Goal: Task Accomplishment & Management: Manage account settings

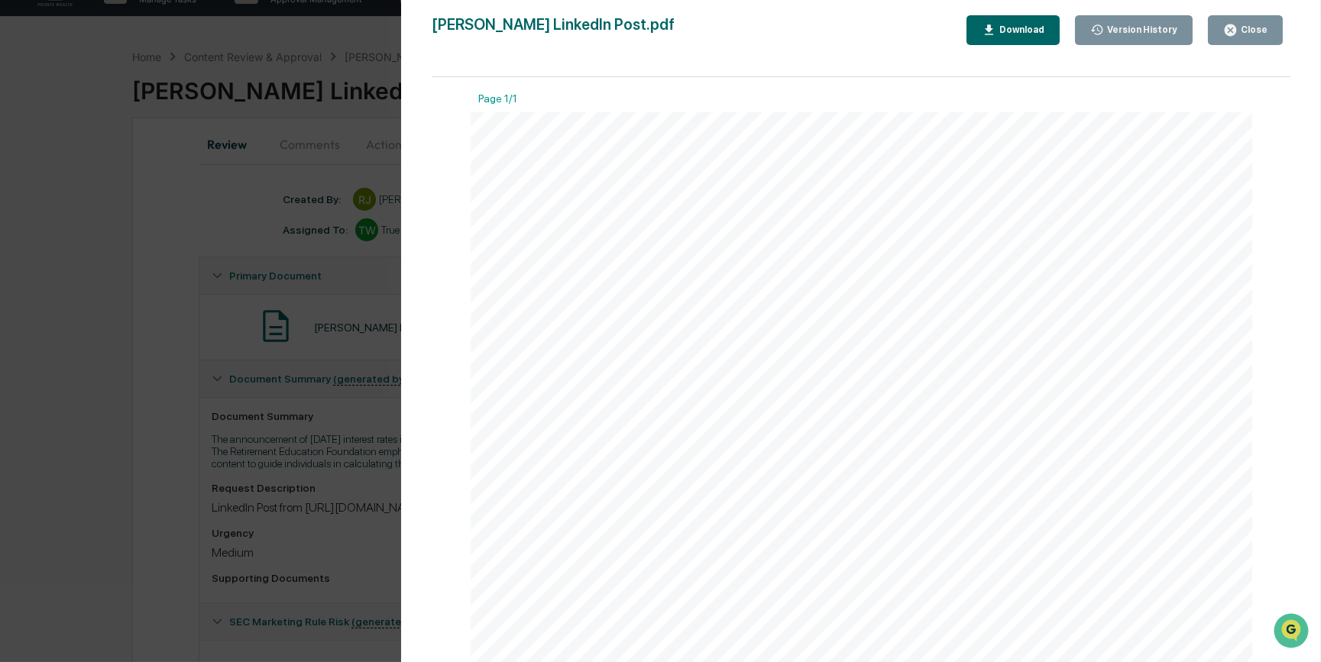
click at [175, 538] on div "Version History [DATE] 03:35 PM [PERSON_NAME] [PERSON_NAME] LinkedIn Post.pdf C…" at bounding box center [660, 331] width 1321 height 662
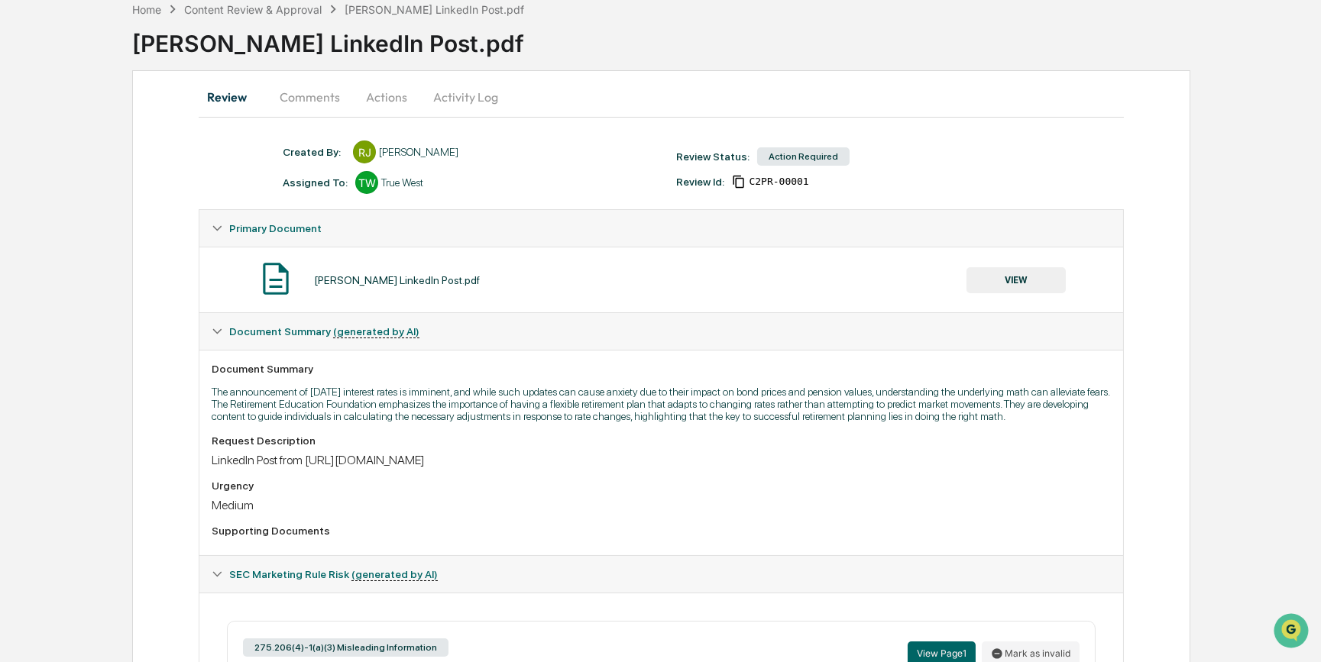
scroll to position [31, 0]
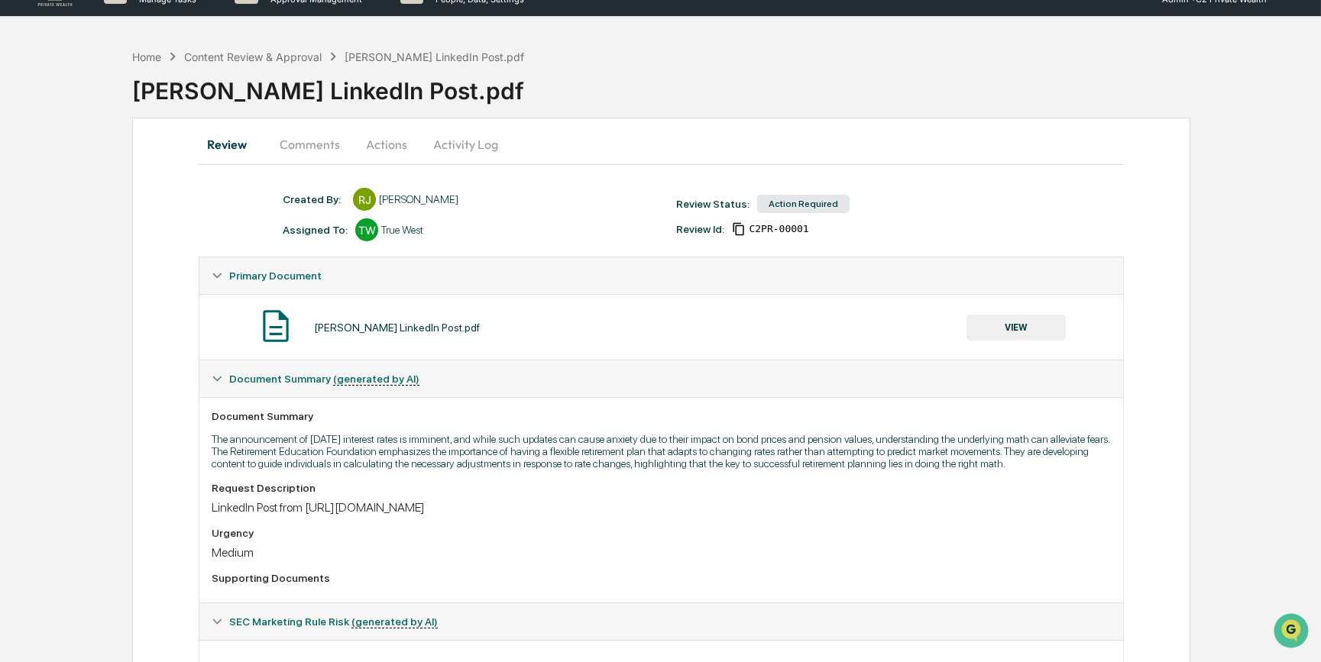
click at [380, 145] on button "Actions" at bounding box center [386, 144] width 69 height 37
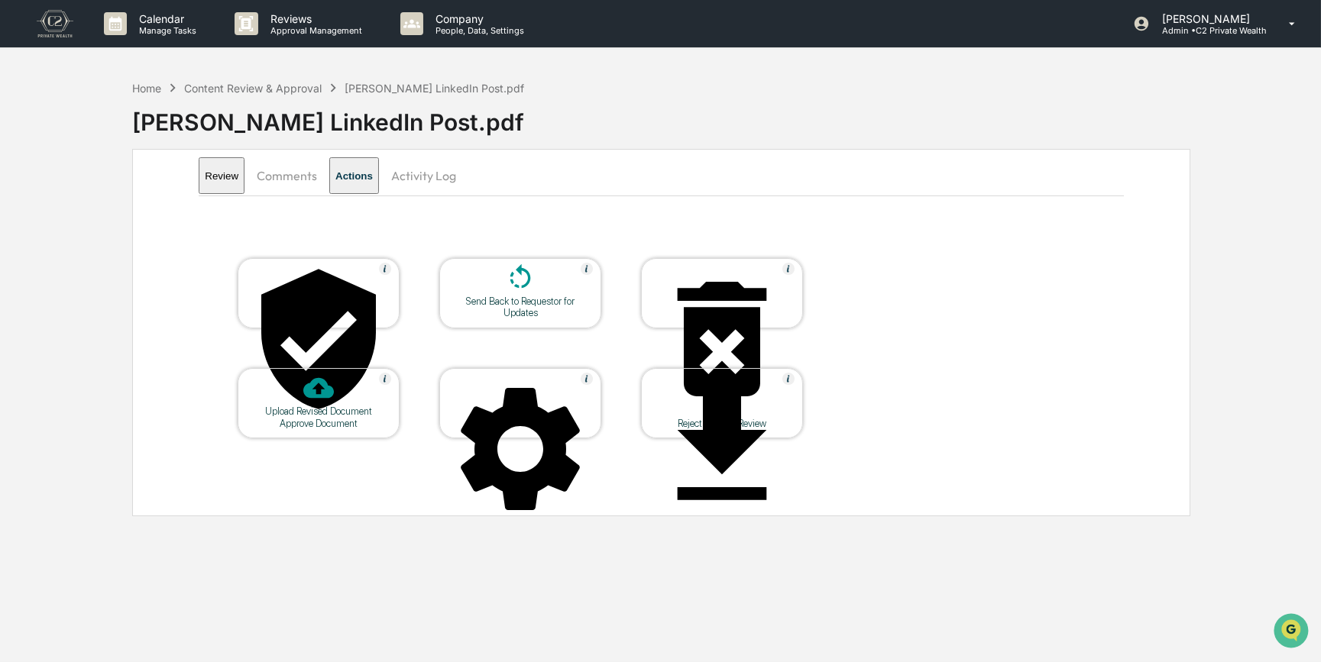
scroll to position [0, 0]
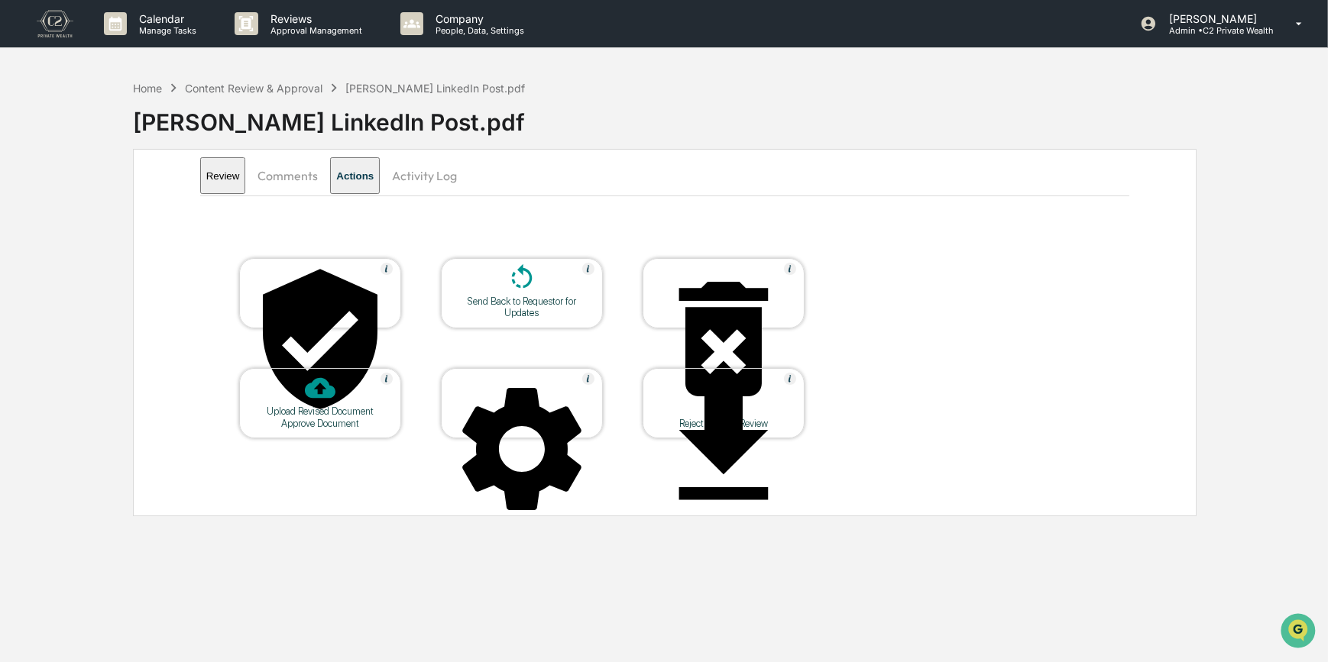
click at [344, 418] on div "Approve Document" at bounding box center [319, 423] width 137 height 11
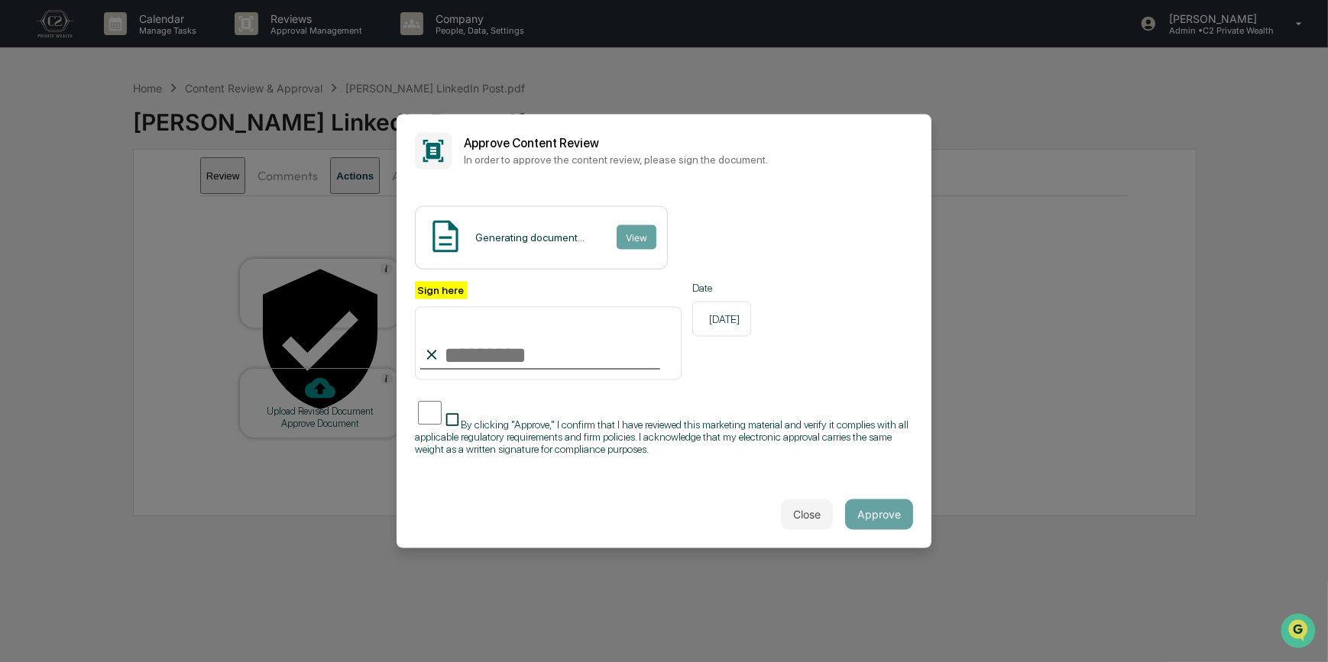
click at [458, 373] on input "Sign here" at bounding box center [548, 343] width 267 height 73
type input "*********"
click at [623, 243] on button "View" at bounding box center [636, 237] width 40 height 24
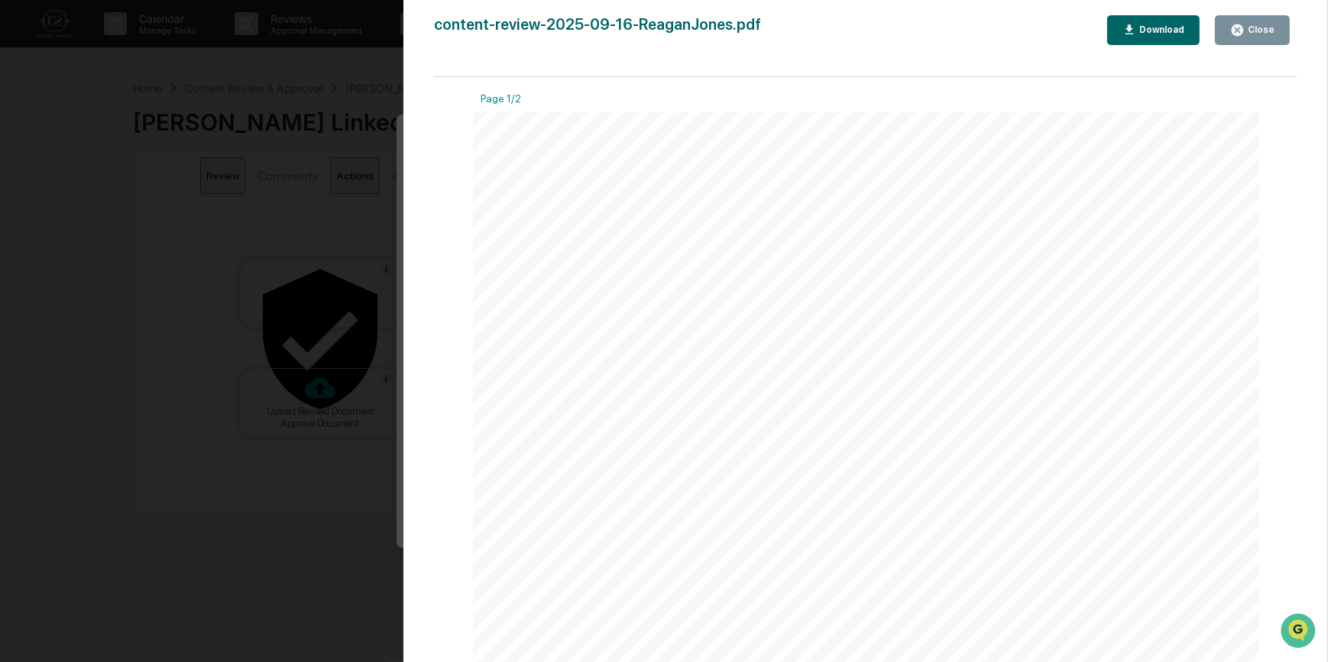
click at [328, 203] on div "Version History [DATE] 05:57 PM [PERSON_NAME] content-review-2025-09-16-ReaganJ…" at bounding box center [664, 331] width 1328 height 662
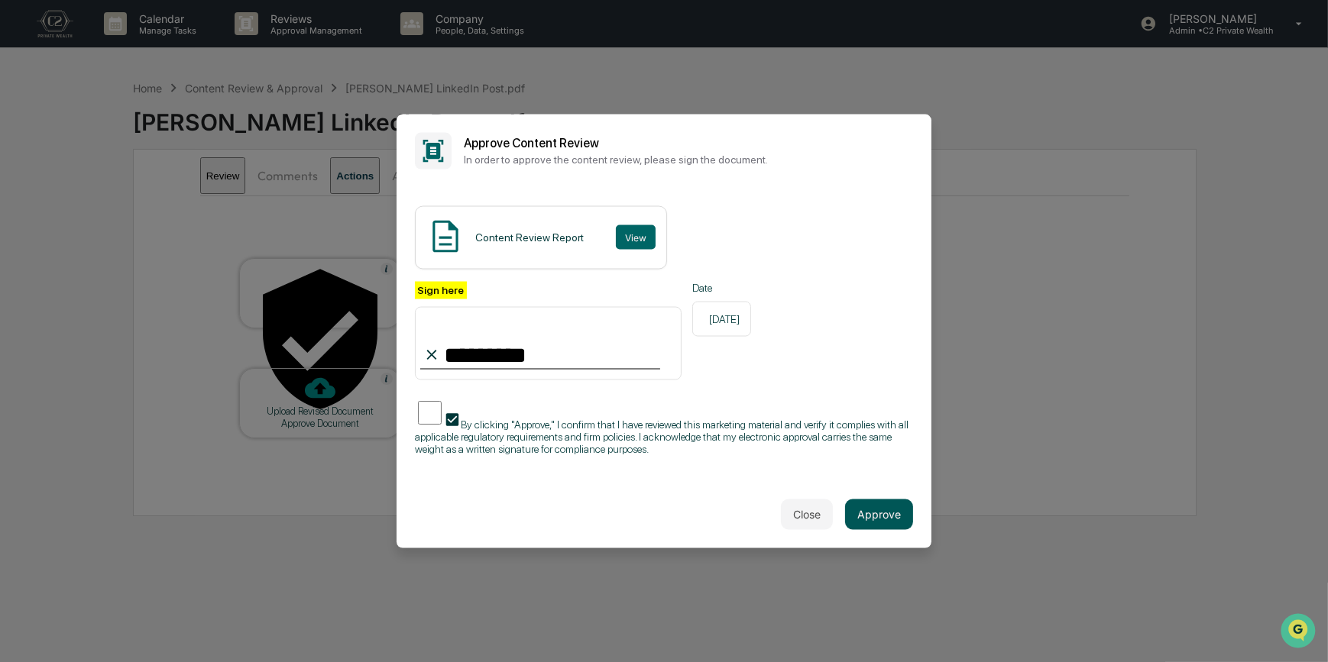
click at [886, 512] on button "Approve" at bounding box center [879, 515] width 68 height 31
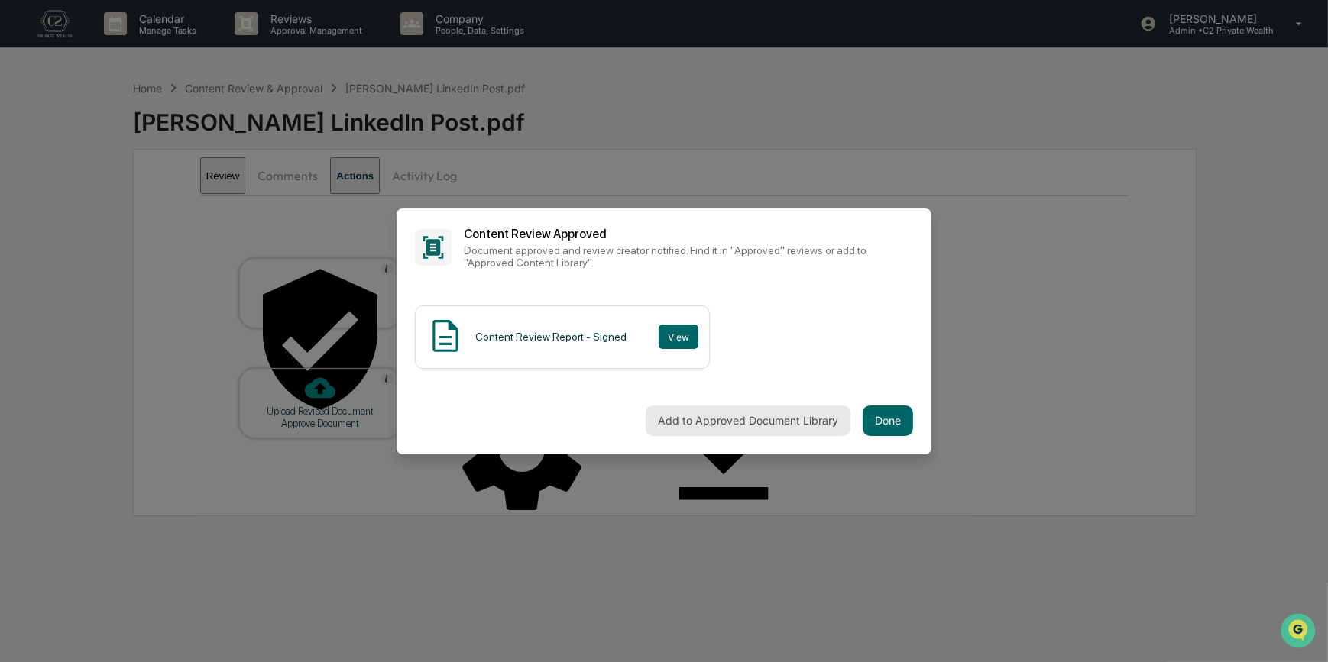
click at [760, 428] on button "Add to Approved Document Library" at bounding box center [747, 421] width 205 height 31
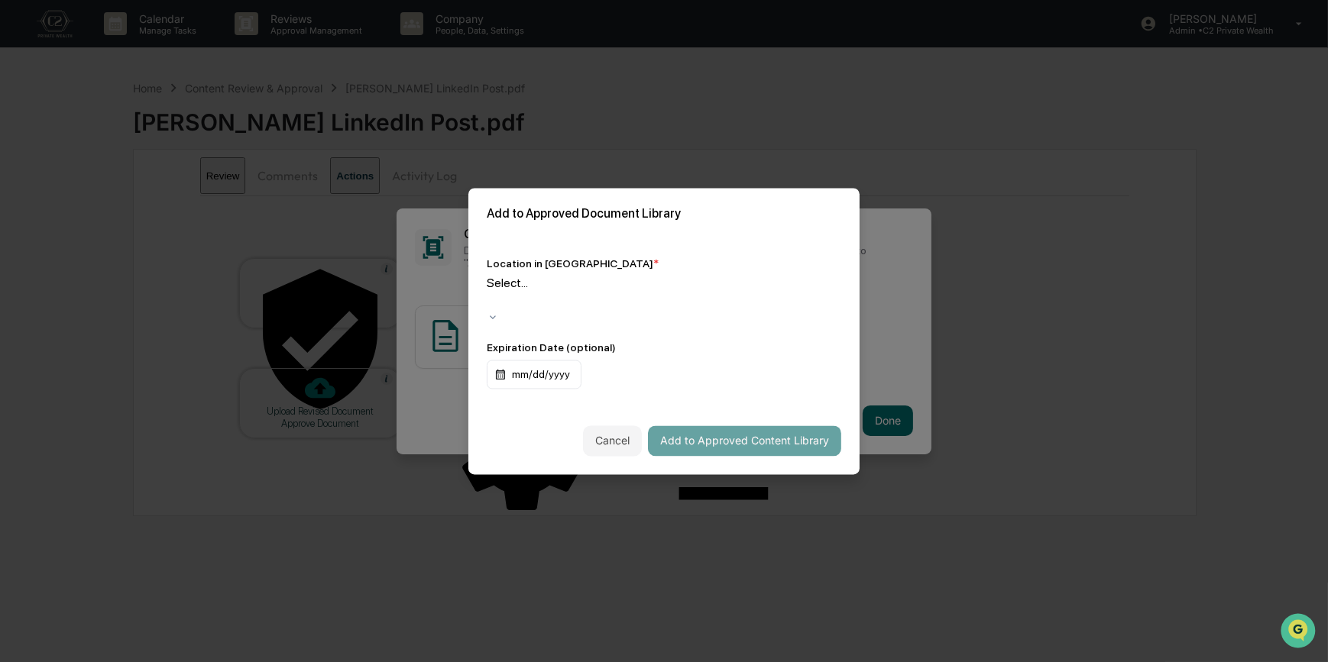
click at [490, 298] on div at bounding box center [489, 301] width 2 height 18
click at [721, 428] on button "Add to Approved Content Library" at bounding box center [744, 440] width 193 height 31
